Goal: Book appointment/travel/reservation

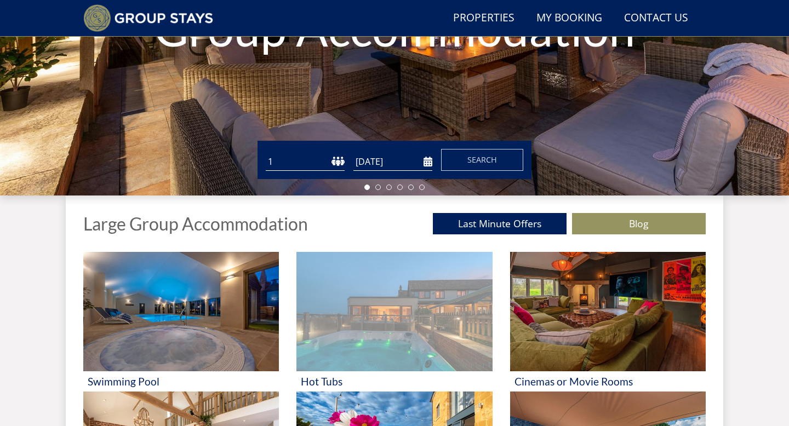
scroll to position [219, 0]
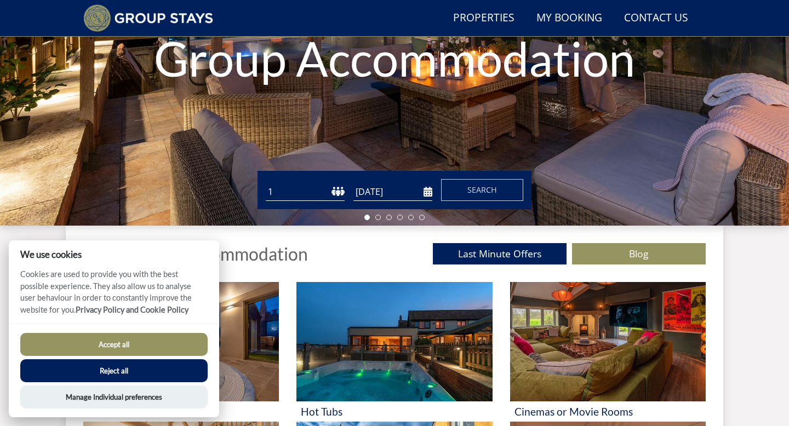
click at [320, 194] on select "1 2 3 4 5 6 7 8 9 10 11 12 13 14 15 16 17 18 19 20 21 22 23 24 25 26 27 28 29 3…" at bounding box center [305, 192] width 79 height 18
click at [308, 186] on select "1 2 3 4 5 6 7 8 9 10 11 12 13 14 15 16 17 18 19 20 21 22 23 24 25 26 27 28 29 3…" at bounding box center [305, 192] width 79 height 18
select select "8"
click at [266, 183] on select "1 2 3 4 5 6 7 8 9 10 11 12 13 14 15 16 17 18 19 20 21 22 23 24 25 26 27 28 29 3…" at bounding box center [305, 192] width 79 height 18
click at [406, 178] on div "Guests 1 2 3 4 5 6 7 8 9 10 11 12 13 14 15 16 17 18 19 20 21 22 23 24 25 26 27 …" at bounding box center [394, 190] width 274 height 38
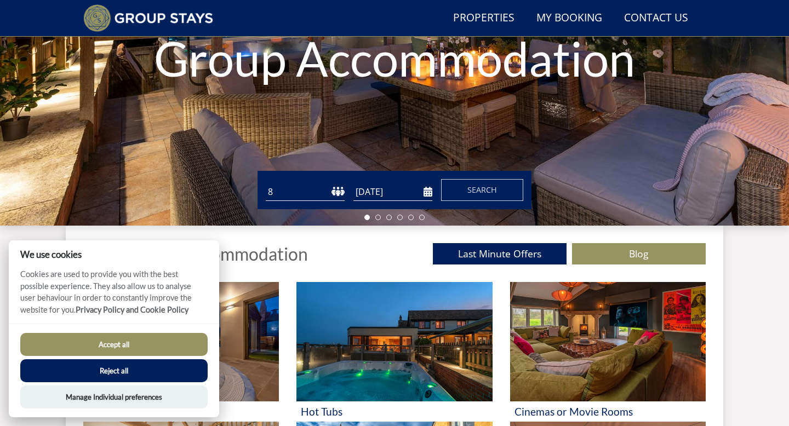
click at [411, 199] on input "[DATE]" at bounding box center [392, 192] width 79 height 18
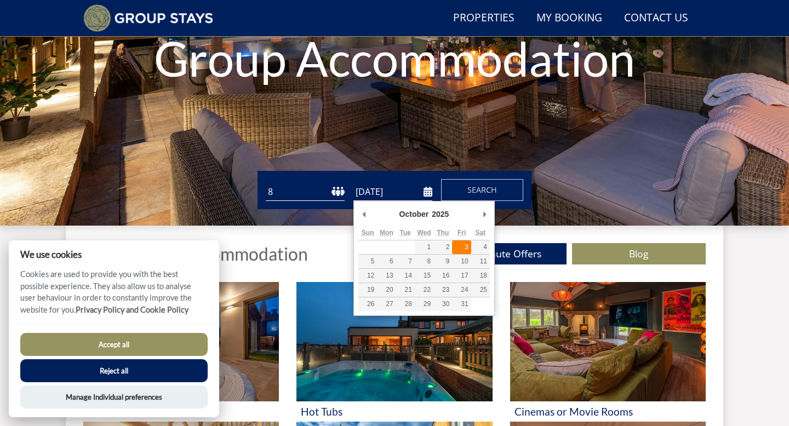
type input "03/10/2025"
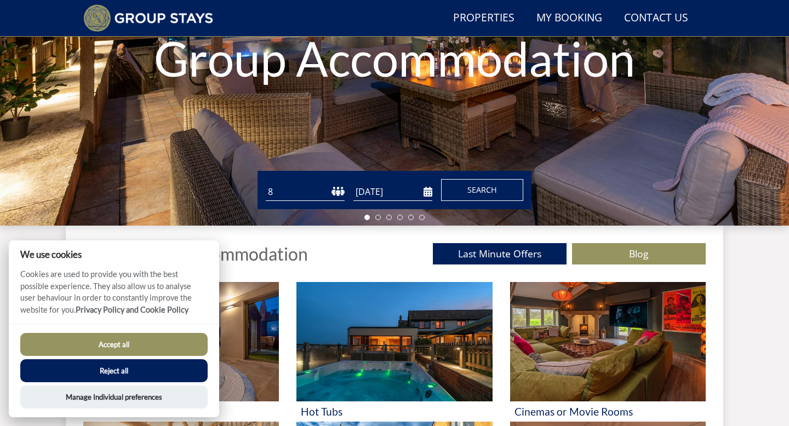
click at [488, 191] on span "Search" at bounding box center [482, 190] width 30 height 10
click at [112, 343] on button "Accept all" at bounding box center [113, 344] width 187 height 23
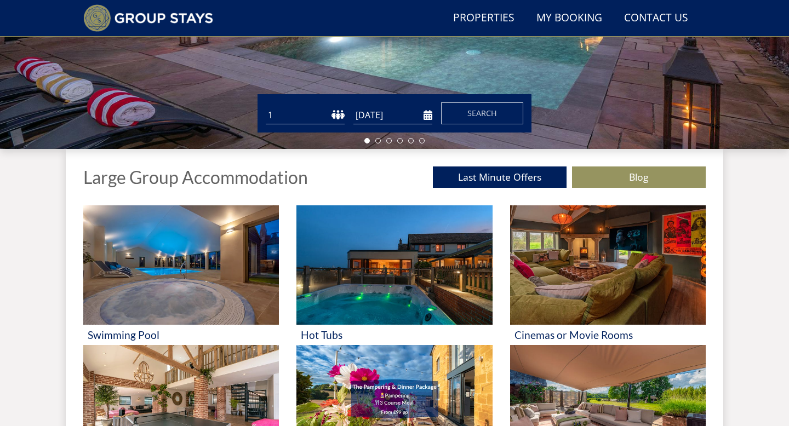
scroll to position [297, 0]
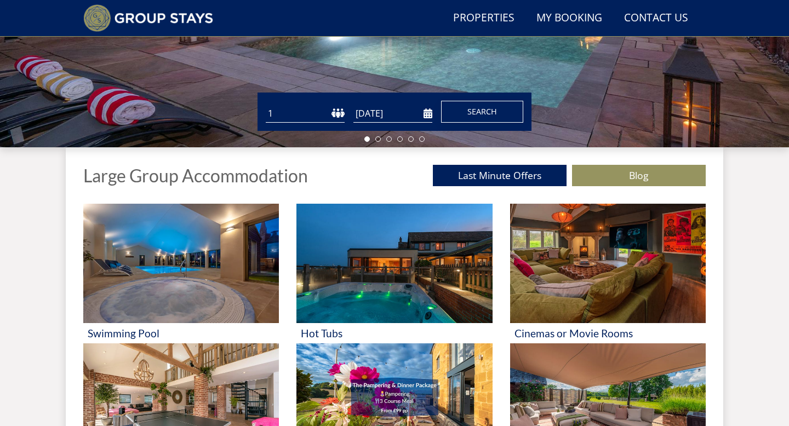
click at [489, 111] on span "Search" at bounding box center [482, 111] width 30 height 10
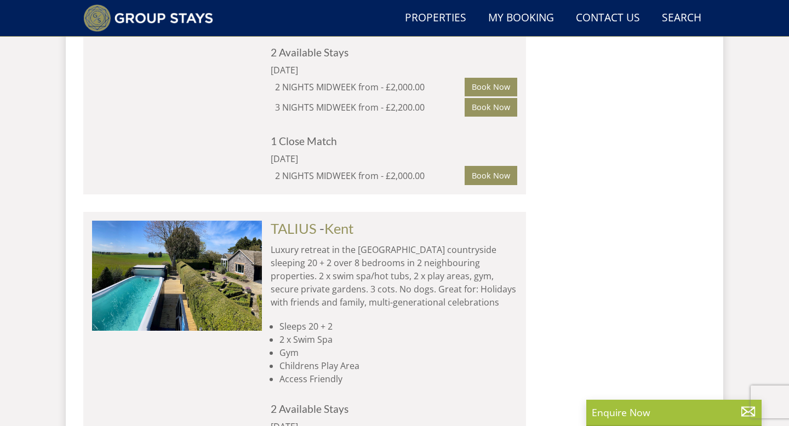
scroll to position [1189, 0]
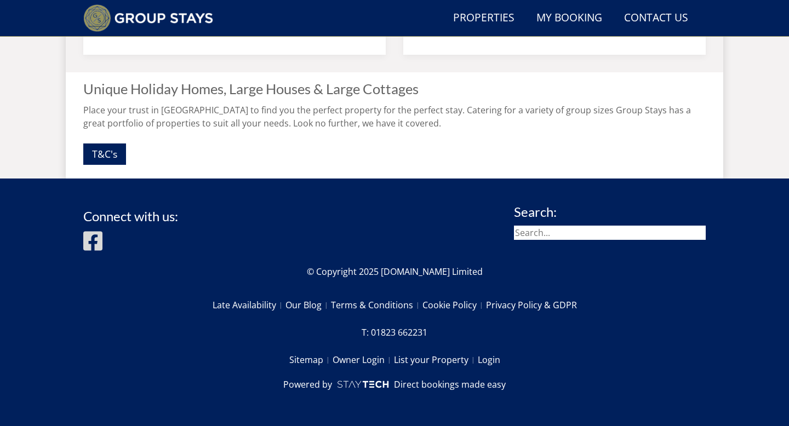
scroll to position [435, 0]
